Goal: Task Accomplishment & Management: Manage account settings

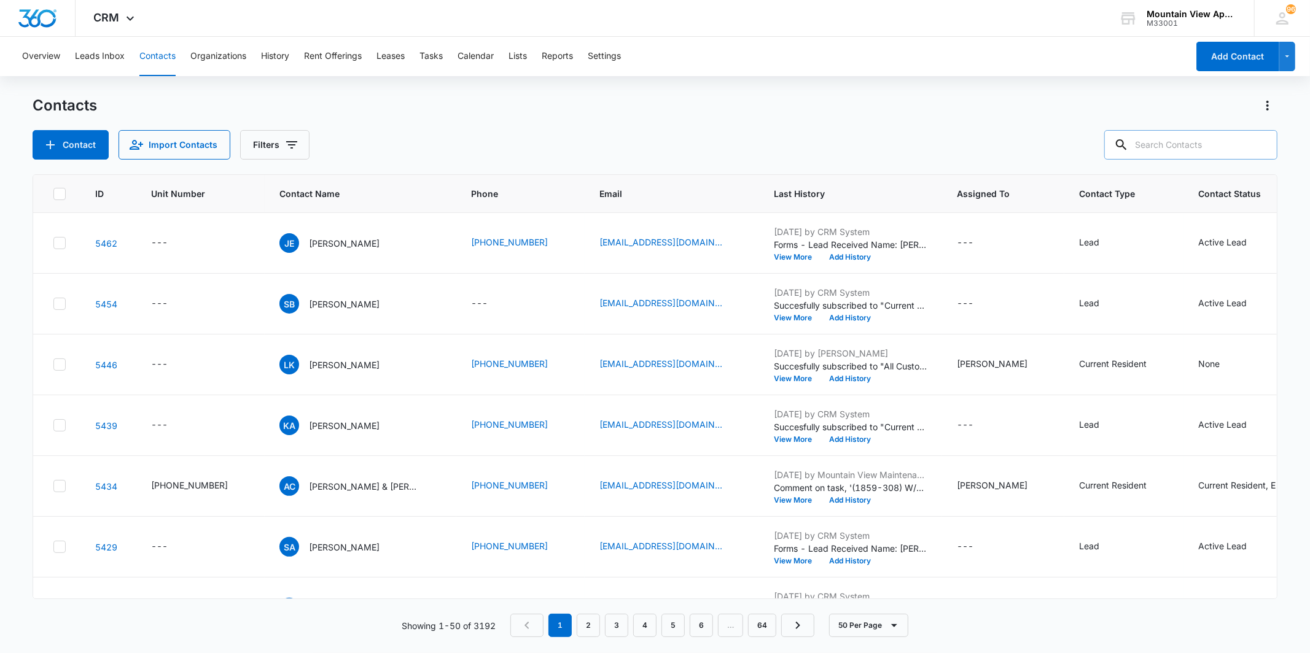
click at [1226, 154] on input "text" at bounding box center [1190, 144] width 173 height 29
click at [1216, 146] on input "text" at bounding box center [1190, 144] width 173 height 29
type input "1859"
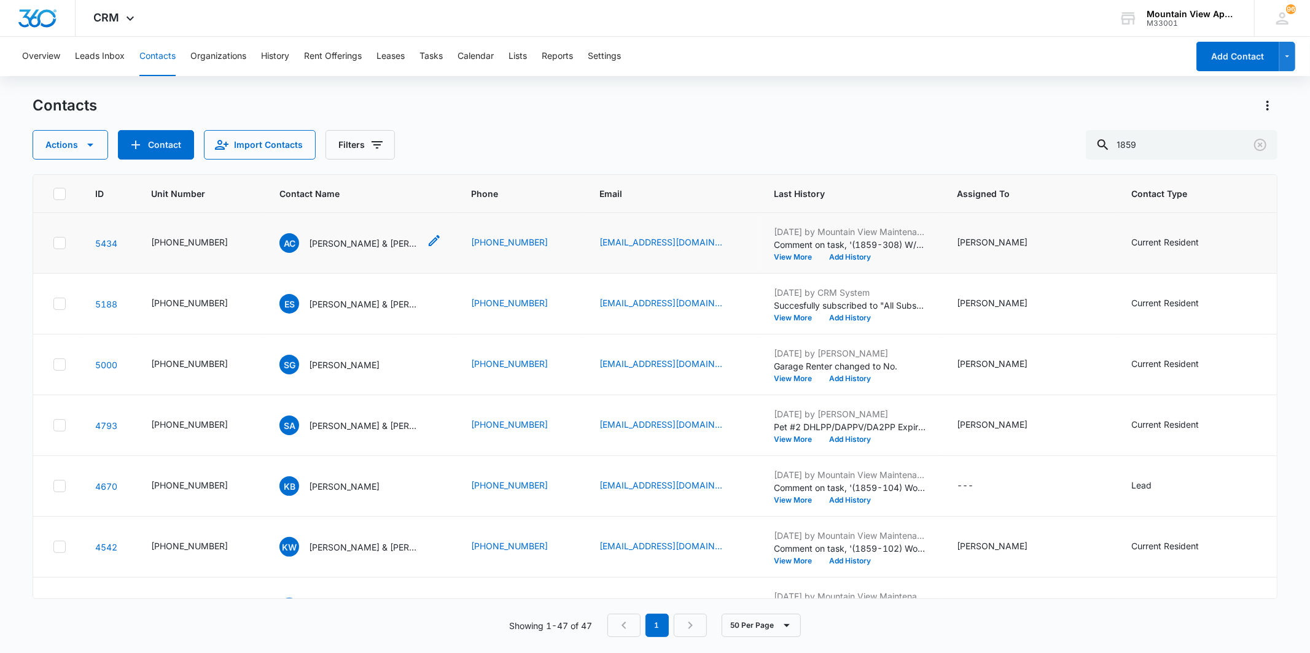
click at [348, 241] on p "Ashley Card & Matthew Downs" at bounding box center [364, 243] width 111 height 13
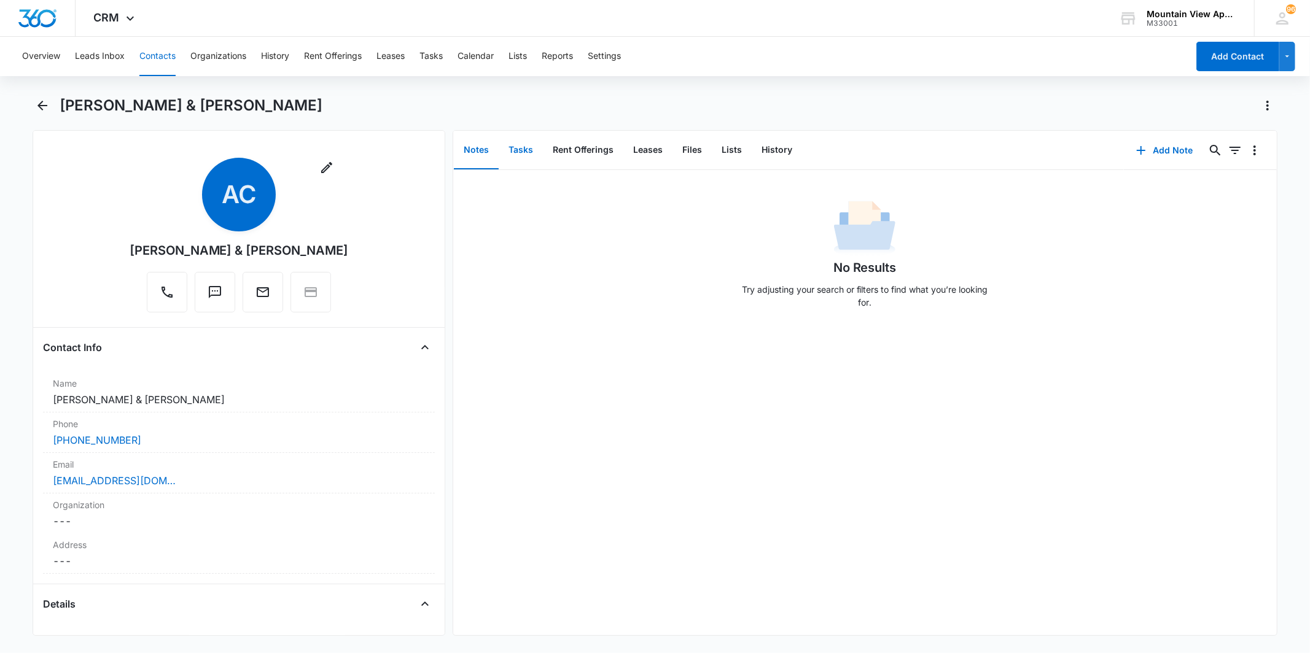
click at [521, 156] on button "Tasks" at bounding box center [521, 150] width 44 height 38
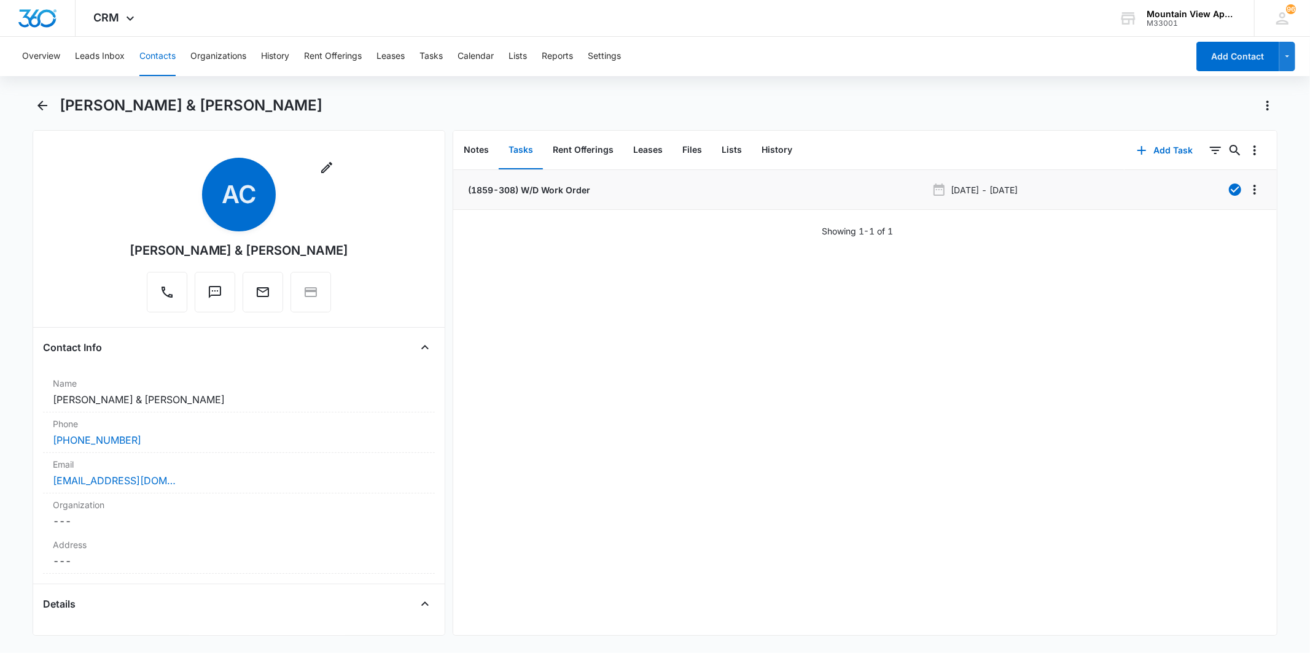
click at [554, 190] on p "(1859-308) W/D Work Order" at bounding box center [527, 190] width 125 height 13
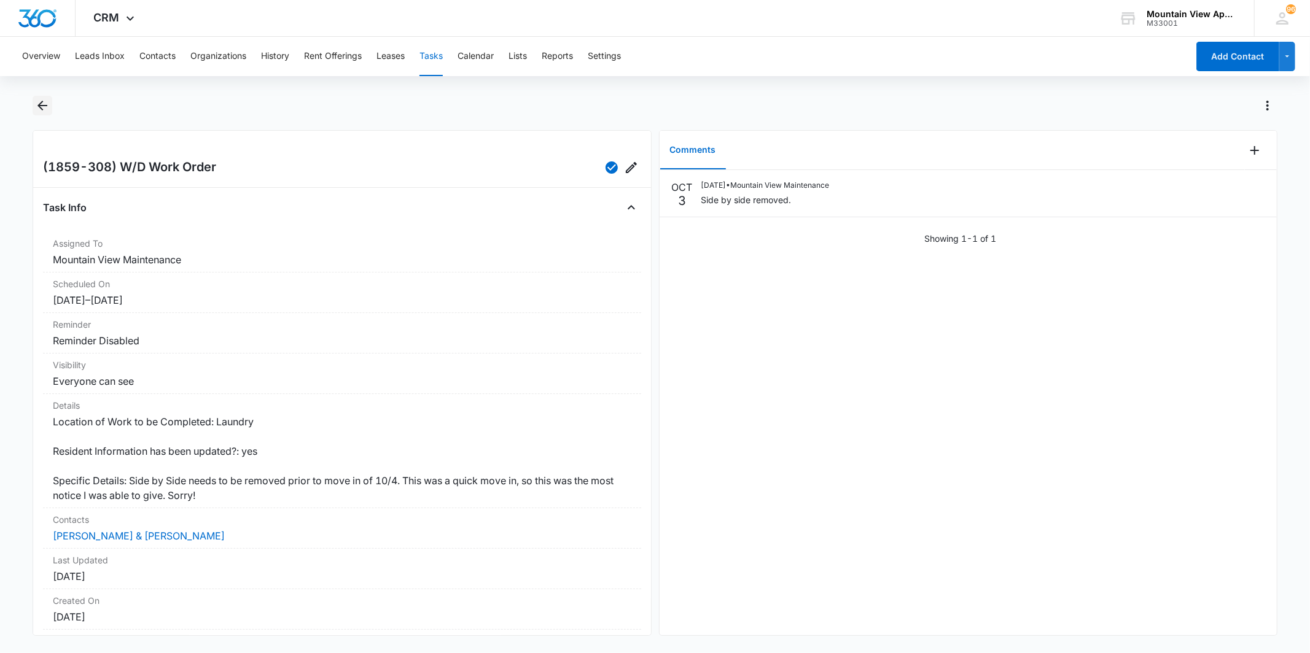
click at [50, 112] on button "Back" at bounding box center [42, 106] width 19 height 20
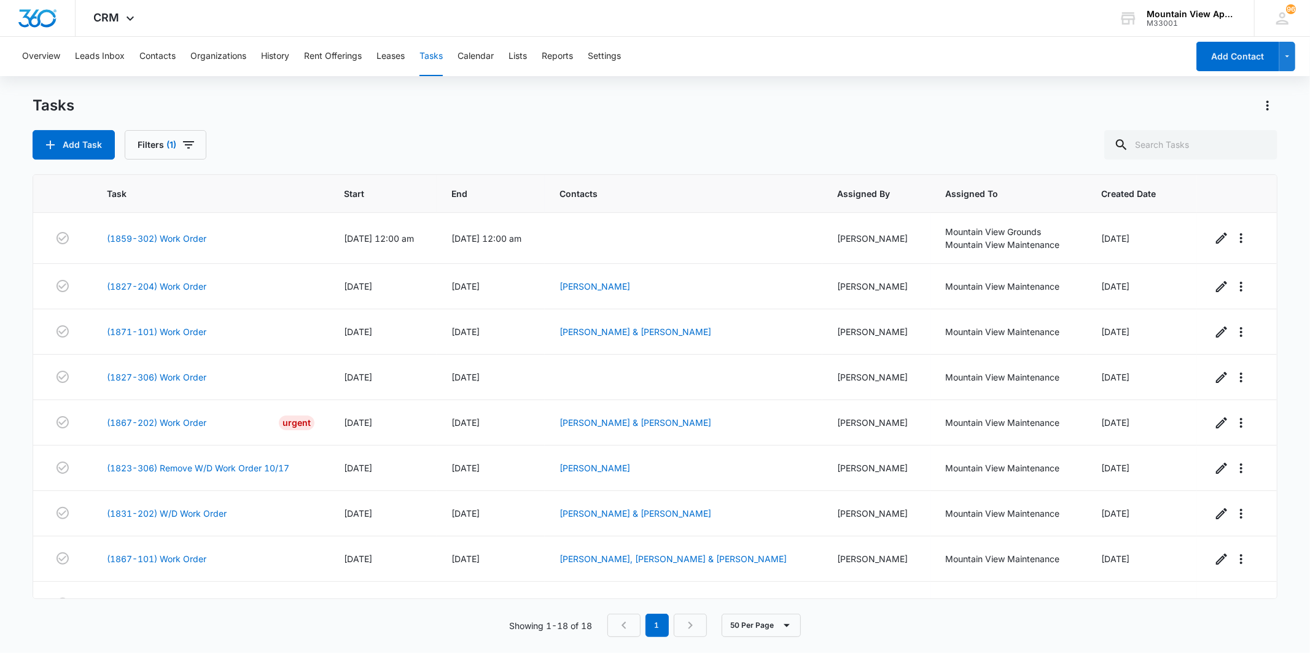
drag, startPoint x: 432, startPoint y: 58, endPoint x: 449, endPoint y: 49, distance: 19.0
click at [432, 58] on button "Tasks" at bounding box center [430, 56] width 23 height 39
click at [1194, 138] on input "text" at bounding box center [1190, 144] width 173 height 29
type input "firepits"
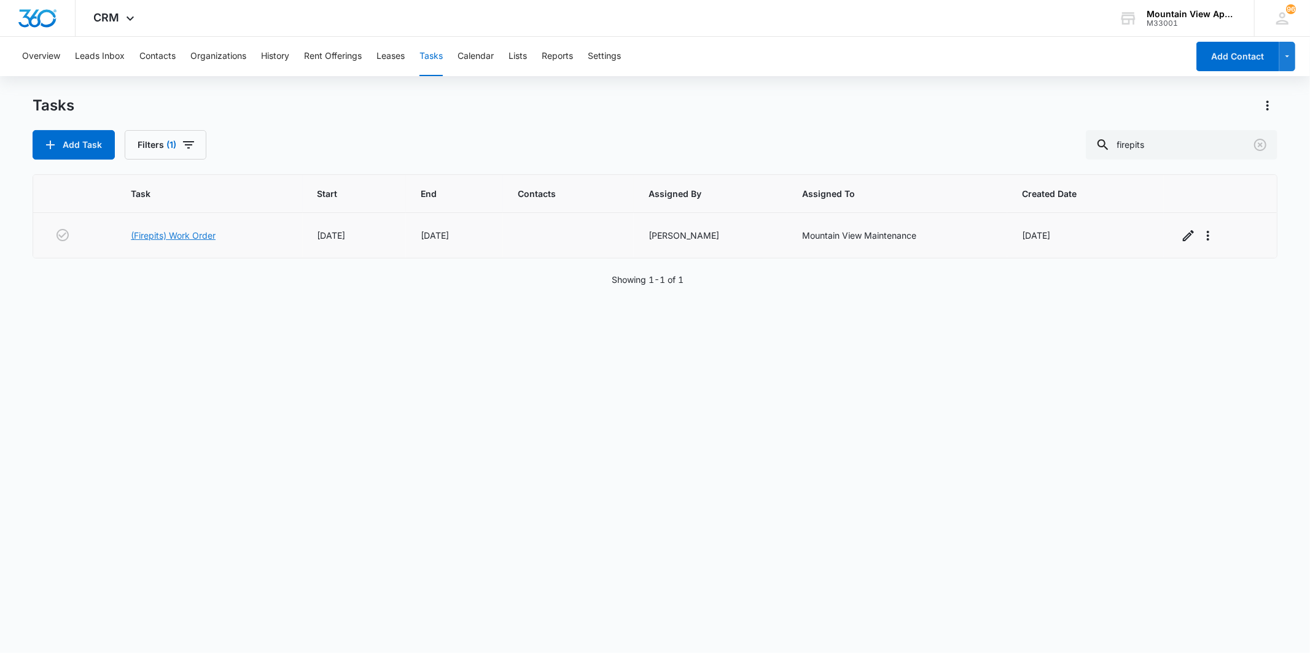
click at [187, 235] on link "(Firepits) Work Order" at bounding box center [173, 235] width 85 height 13
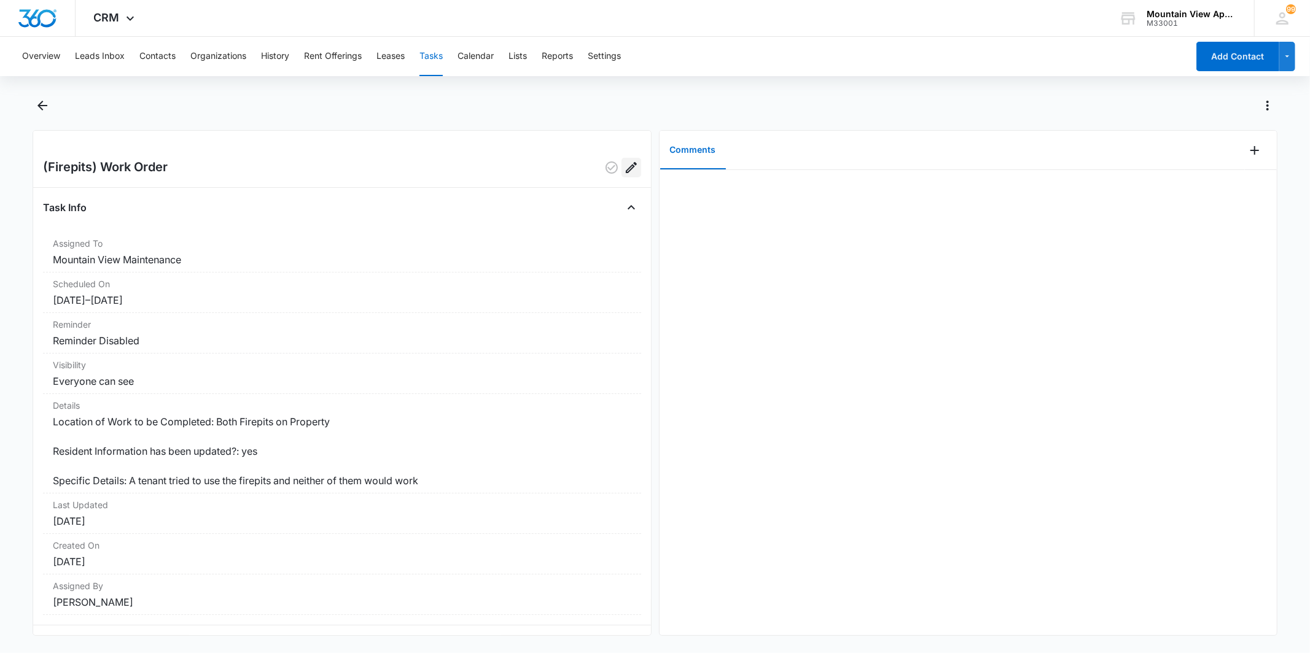
click at [626, 166] on icon "Edit" at bounding box center [631, 167] width 11 height 11
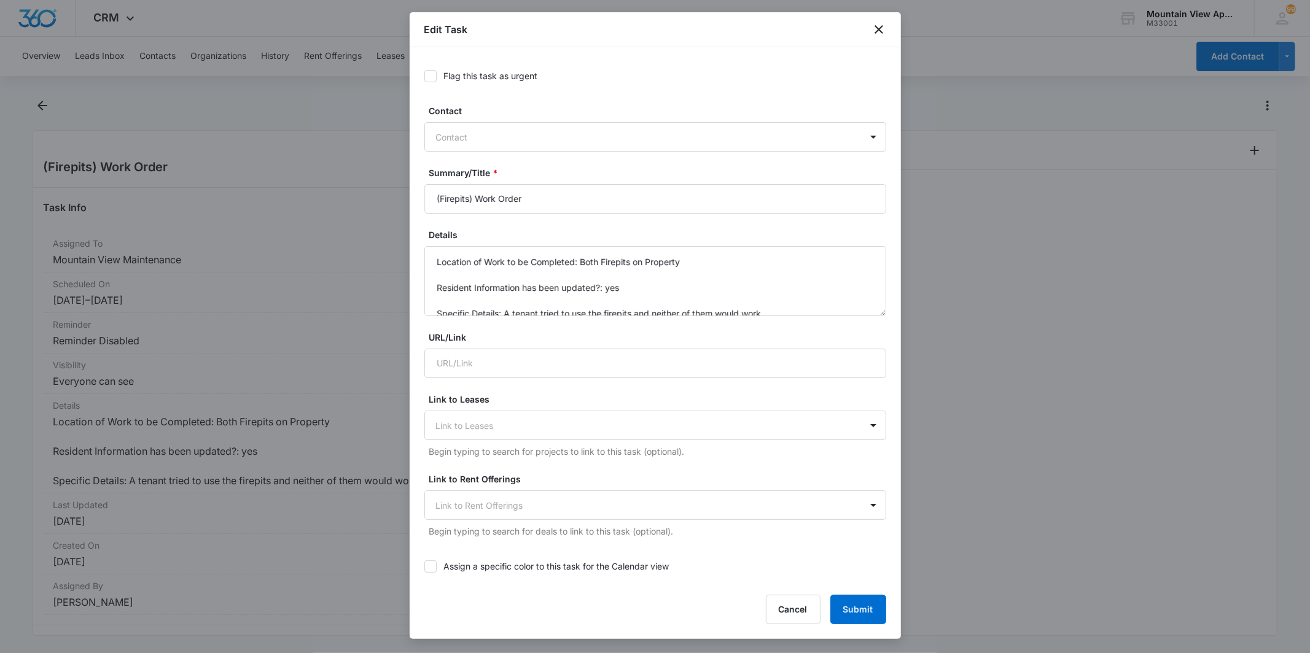
type input "[DATE]"
click at [756, 296] on textarea "Location of Work to be Completed: Both Firepits on Property Resident Informatio…" at bounding box center [655, 281] width 462 height 70
click at [770, 312] on textarea "Location of Work to be Completed: Both Firepits on Property Resident Informatio…" at bounding box center [655, 281] width 462 height 70
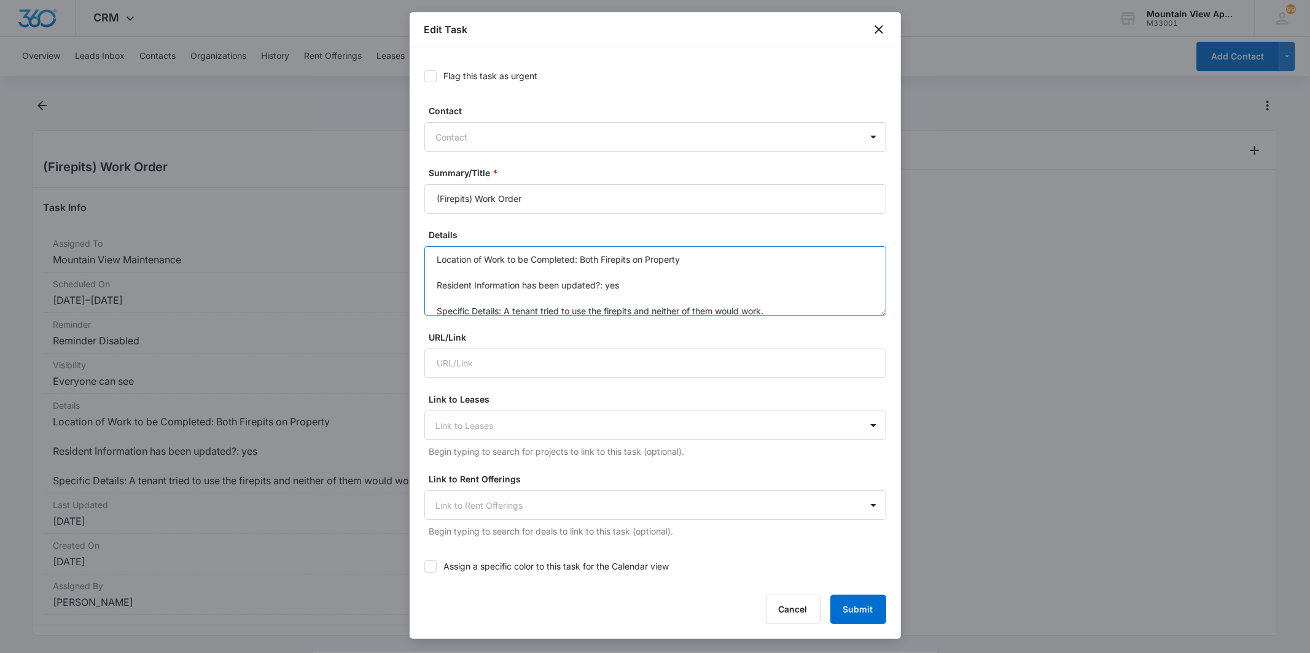
type textarea "Location of Work to be Completed: Both Firepits on Property Resident Informatio…"
click at [869, 32] on div "Edit Task" at bounding box center [655, 29] width 491 height 35
click at [876, 29] on icon "close" at bounding box center [878, 29] width 15 height 15
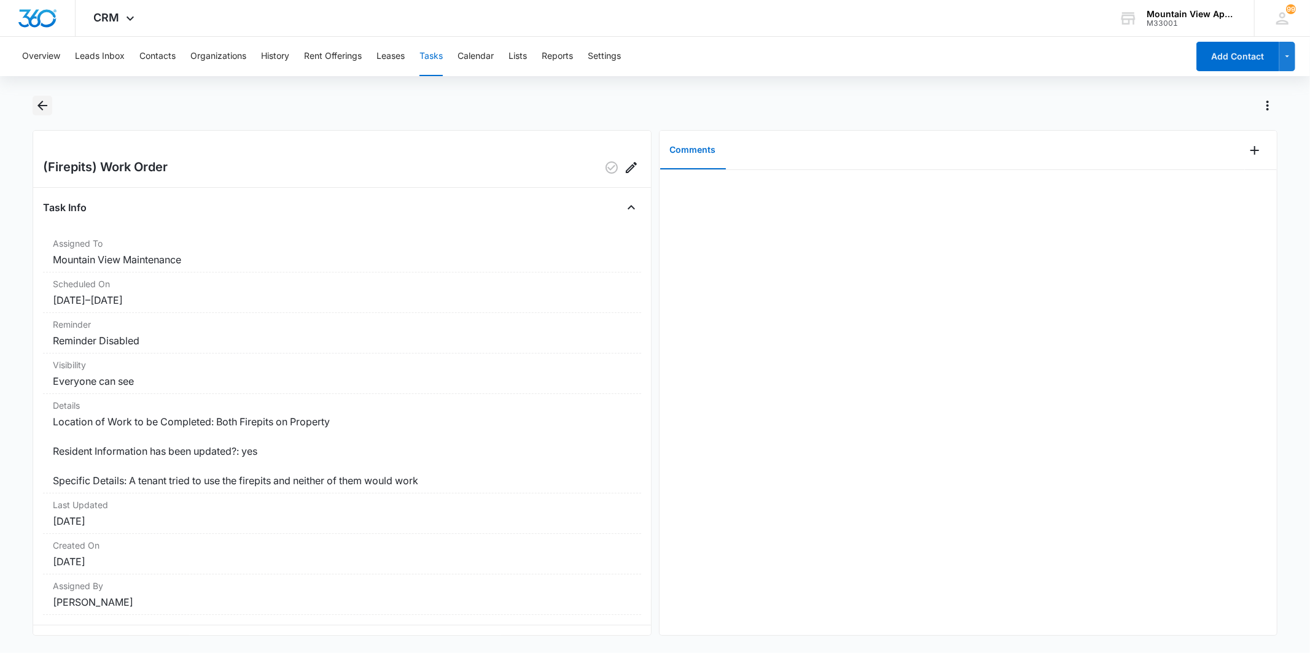
click at [35, 106] on icon "Back" at bounding box center [42, 105] width 15 height 15
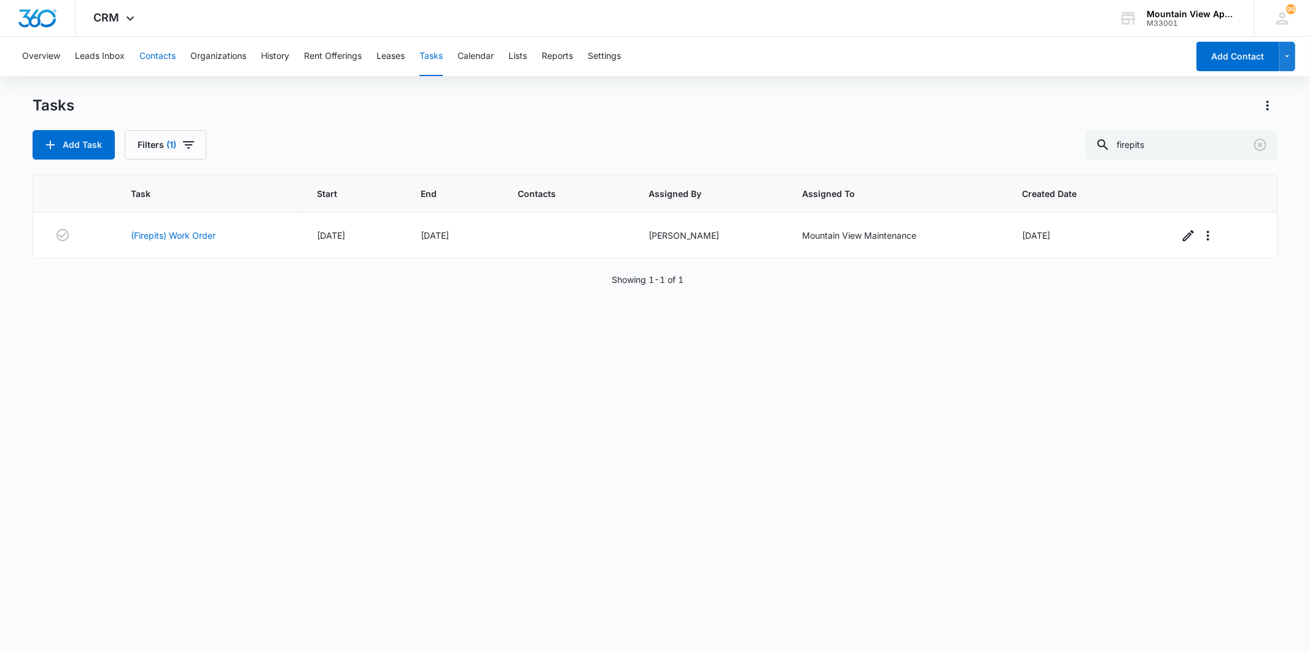
click at [169, 62] on button "Contacts" at bounding box center [157, 56] width 36 height 39
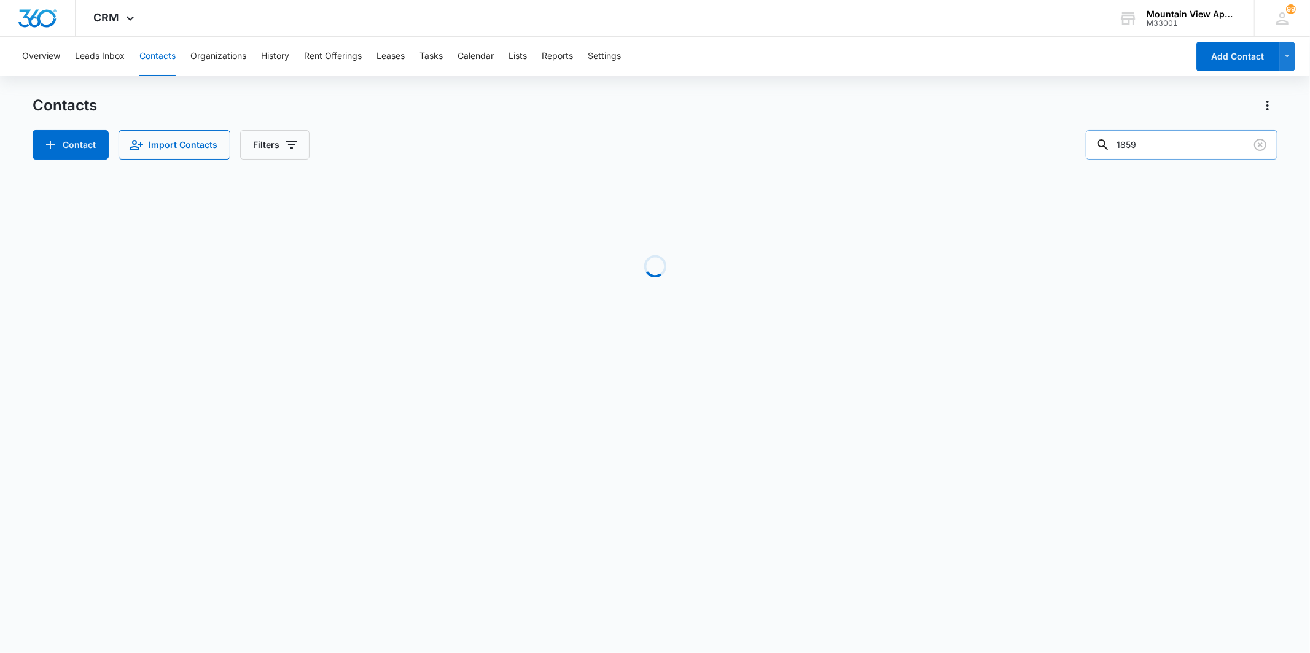
click at [1162, 142] on input "1859" at bounding box center [1182, 144] width 192 height 29
type input "1807"
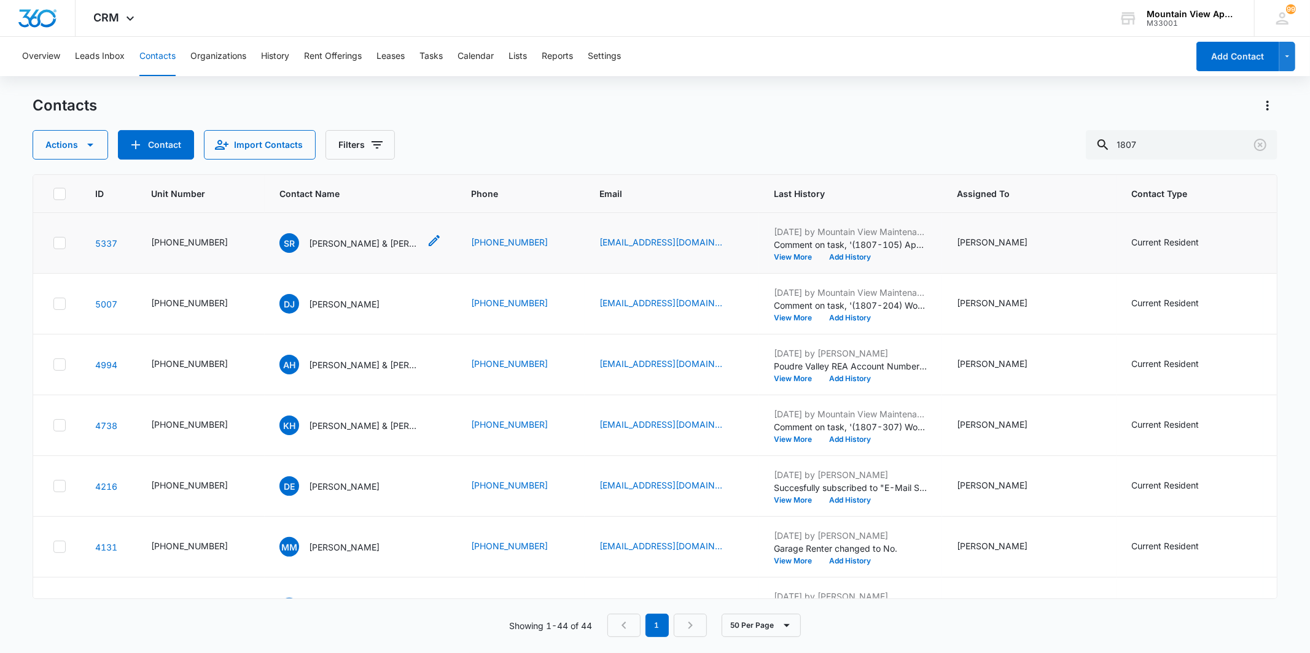
click at [351, 241] on p "[PERSON_NAME] & [PERSON_NAME]" at bounding box center [364, 243] width 111 height 13
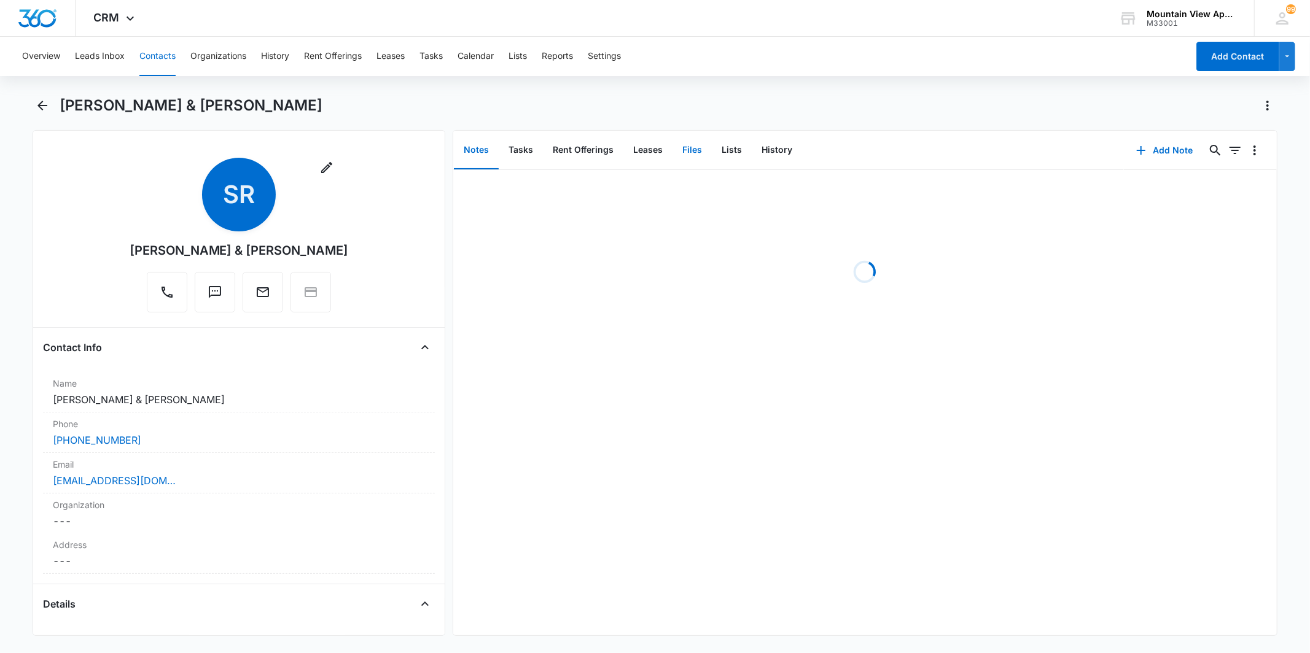
click at [696, 162] on button "Files" at bounding box center [691, 150] width 39 height 38
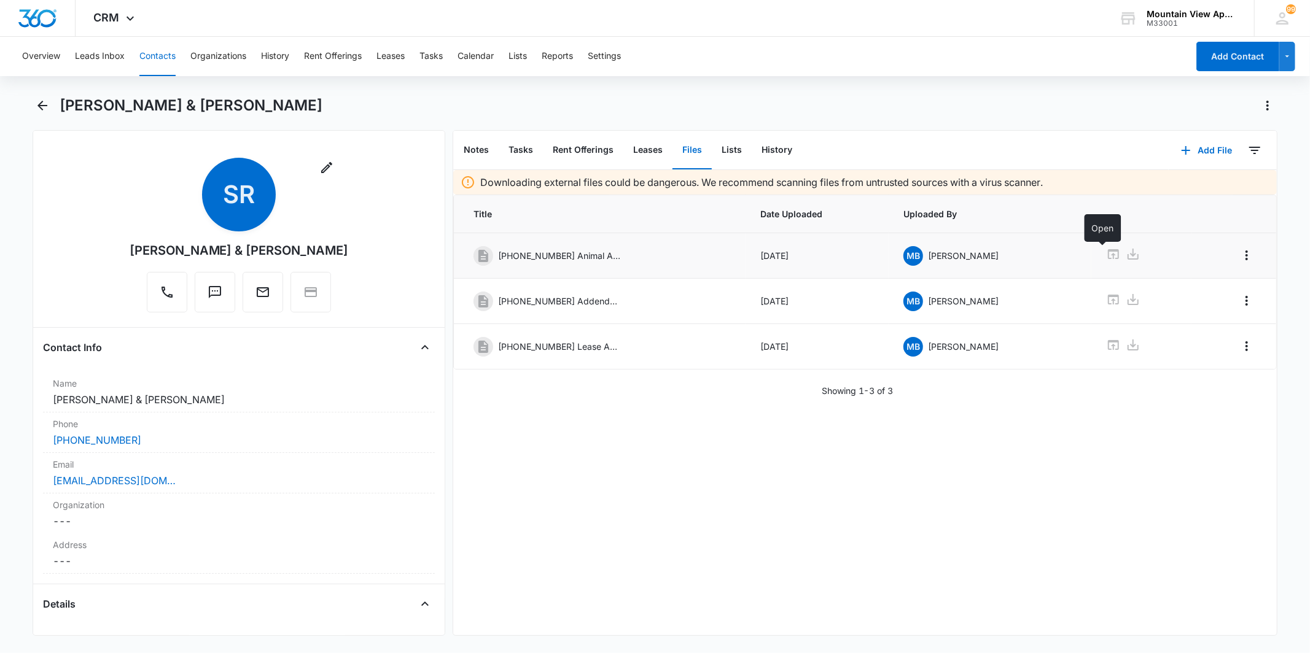
click at [1108, 257] on icon at bounding box center [1113, 254] width 11 height 10
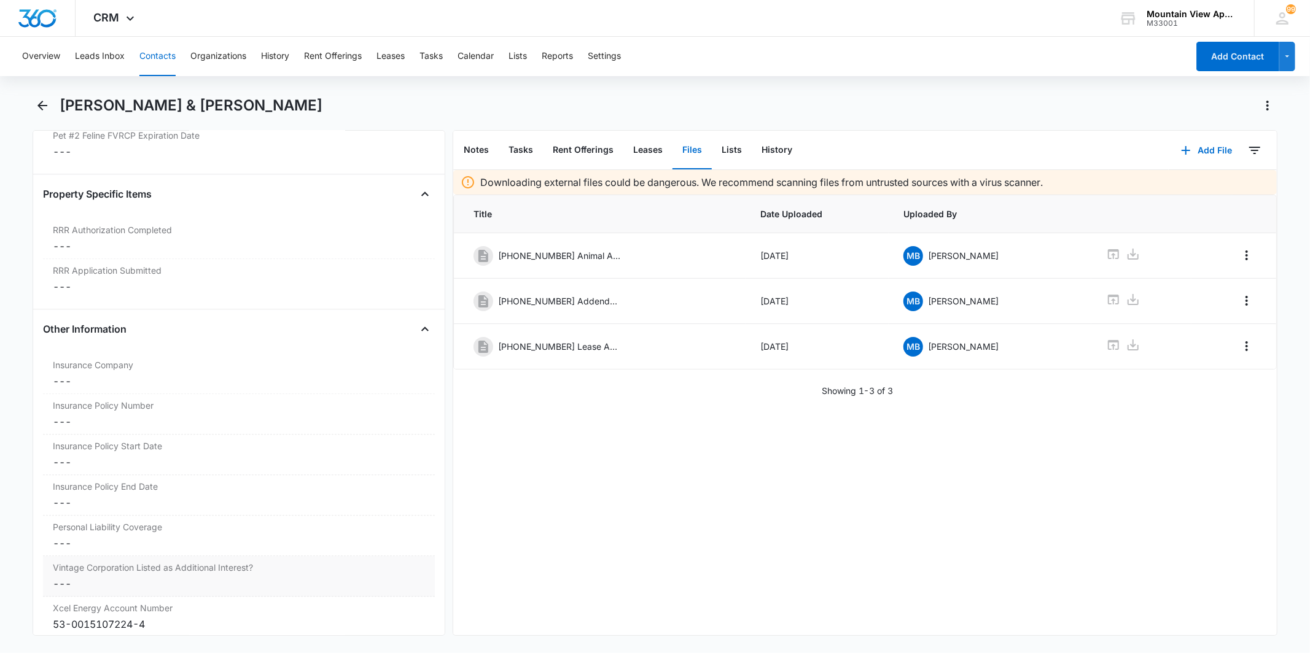
scroll to position [2830, 0]
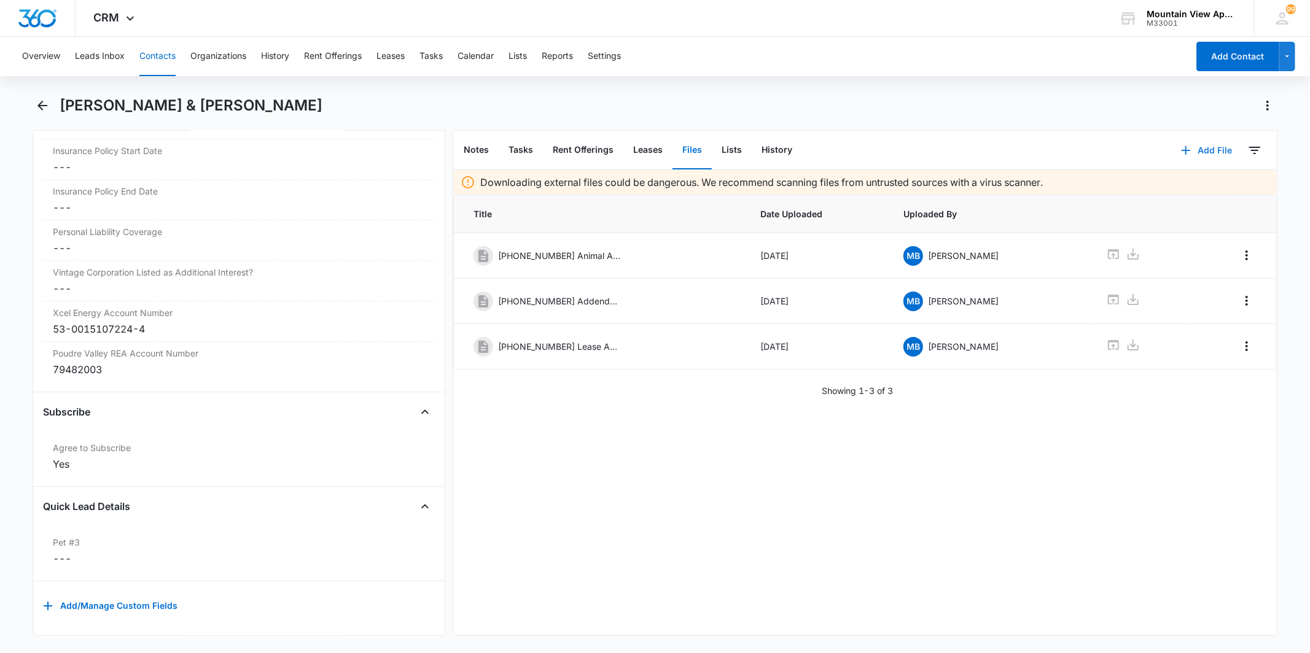
click at [1213, 145] on button "Add File" at bounding box center [1207, 150] width 76 height 29
click at [1158, 181] on button "Upload Files" at bounding box center [1196, 189] width 93 height 18
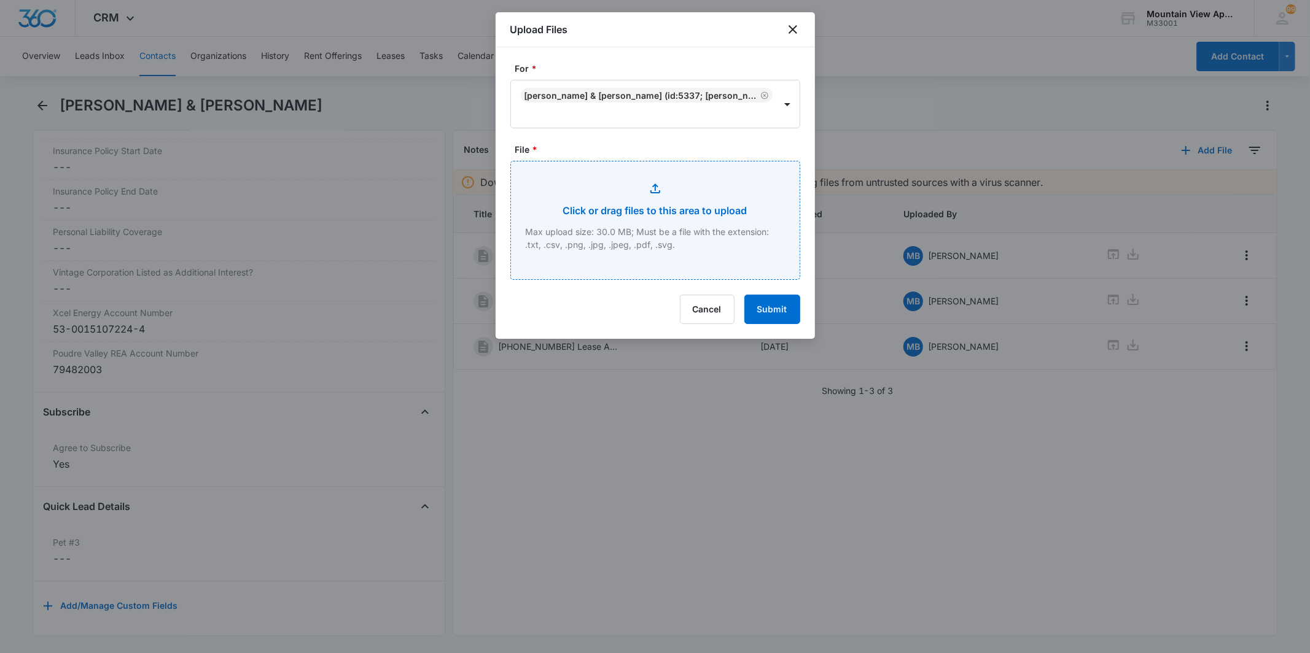
click at [693, 197] on input "File *" at bounding box center [655, 221] width 289 height 118
type input "C:\fakepath\[PHONE_NUMBER] Renter's Insurance.pdf"
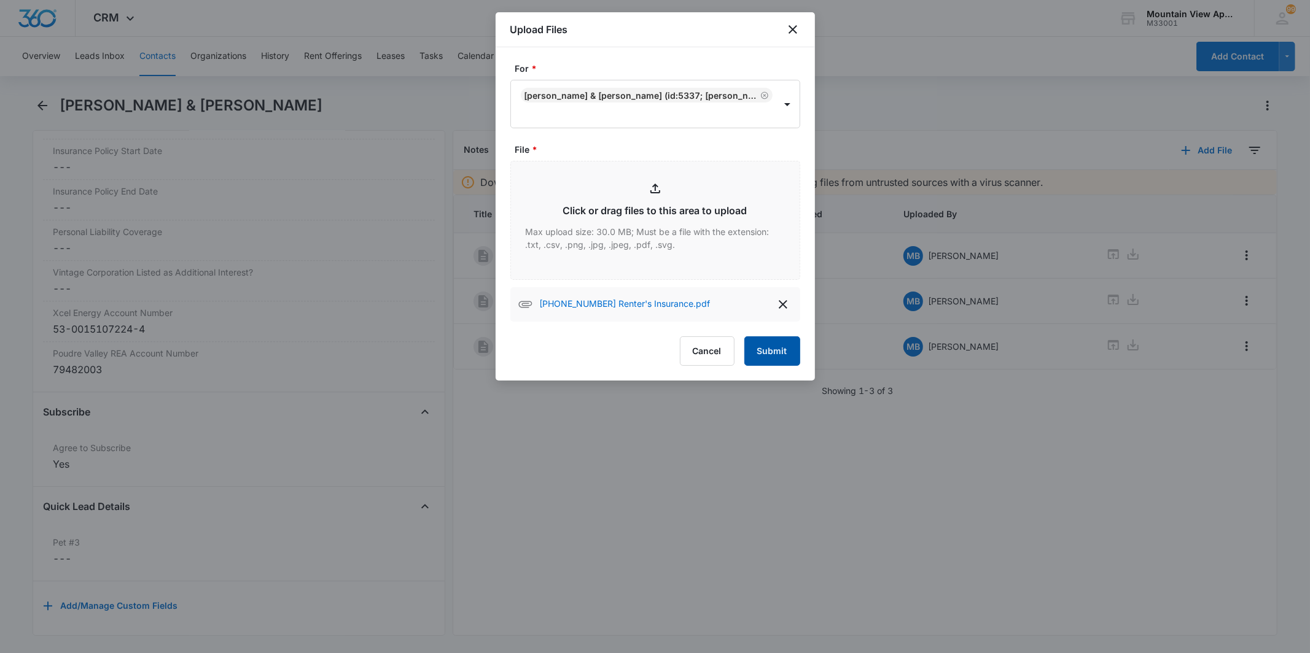
click at [778, 340] on button "Submit" at bounding box center [772, 351] width 56 height 29
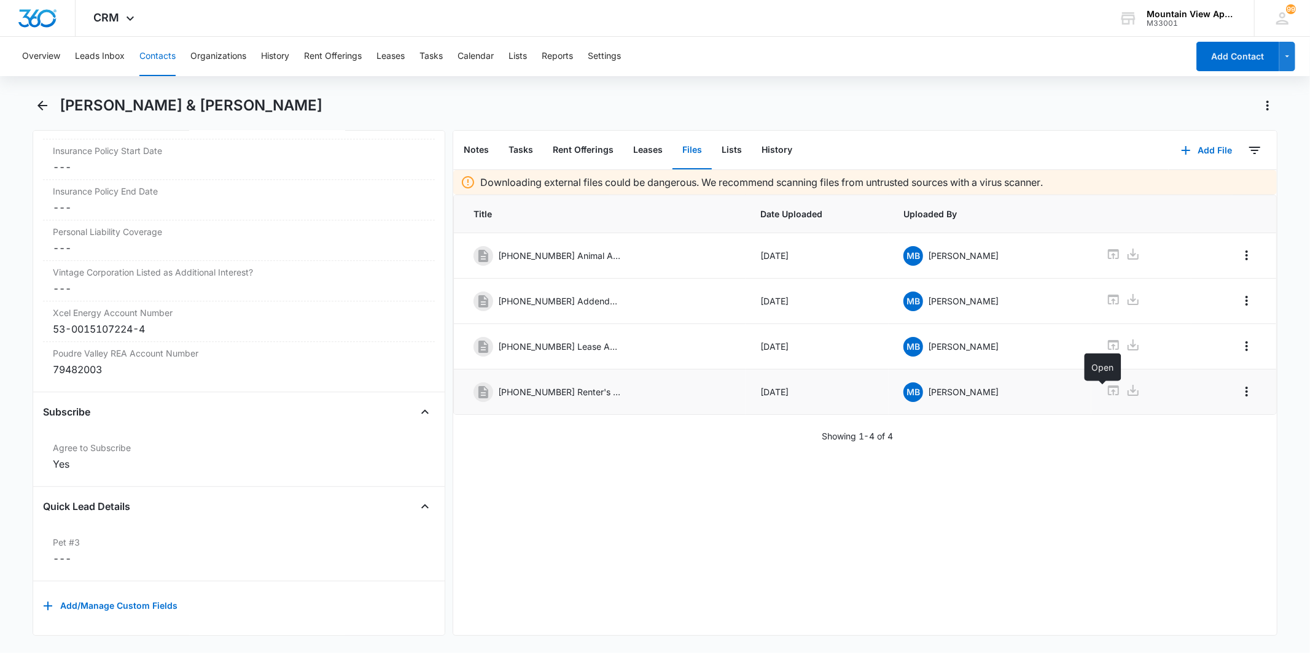
click at [1106, 398] on icon at bounding box center [1113, 390] width 15 height 15
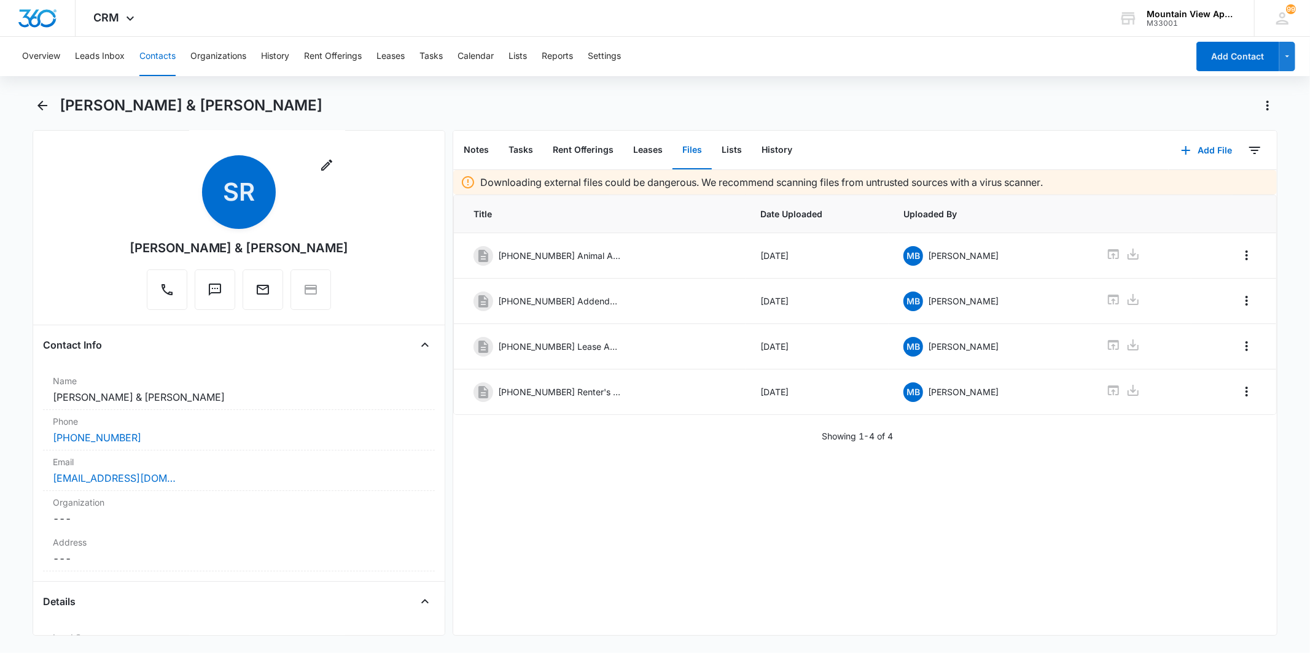
scroll to position [0, 0]
click at [43, 103] on icon "Back" at bounding box center [42, 105] width 15 height 15
